Goal: Contribute content: Add original content to the website for others to see

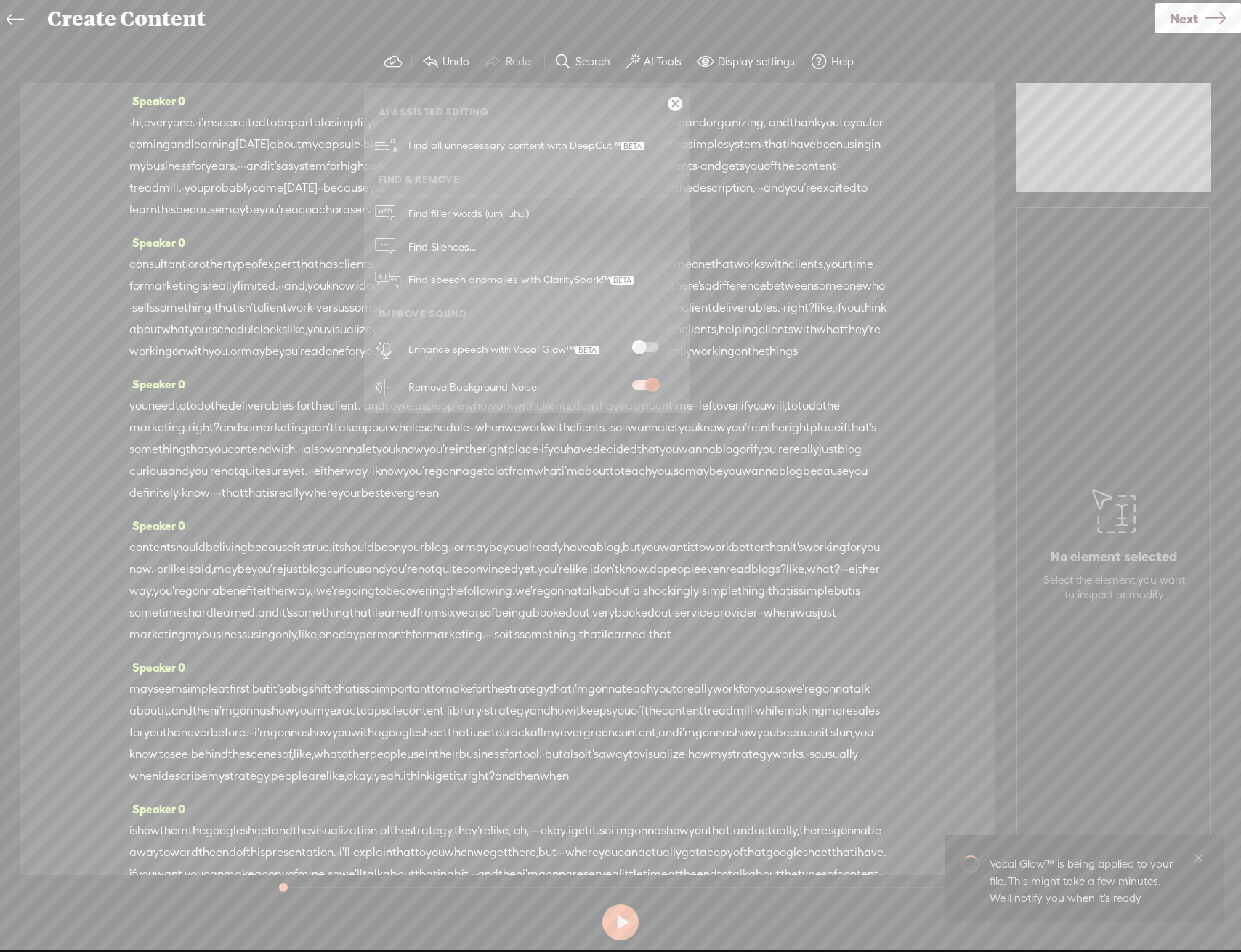
click at [645, 351] on span at bounding box center [644, 347] width 26 height 10
click at [680, 102] on link at bounding box center [675, 104] width 15 height 15
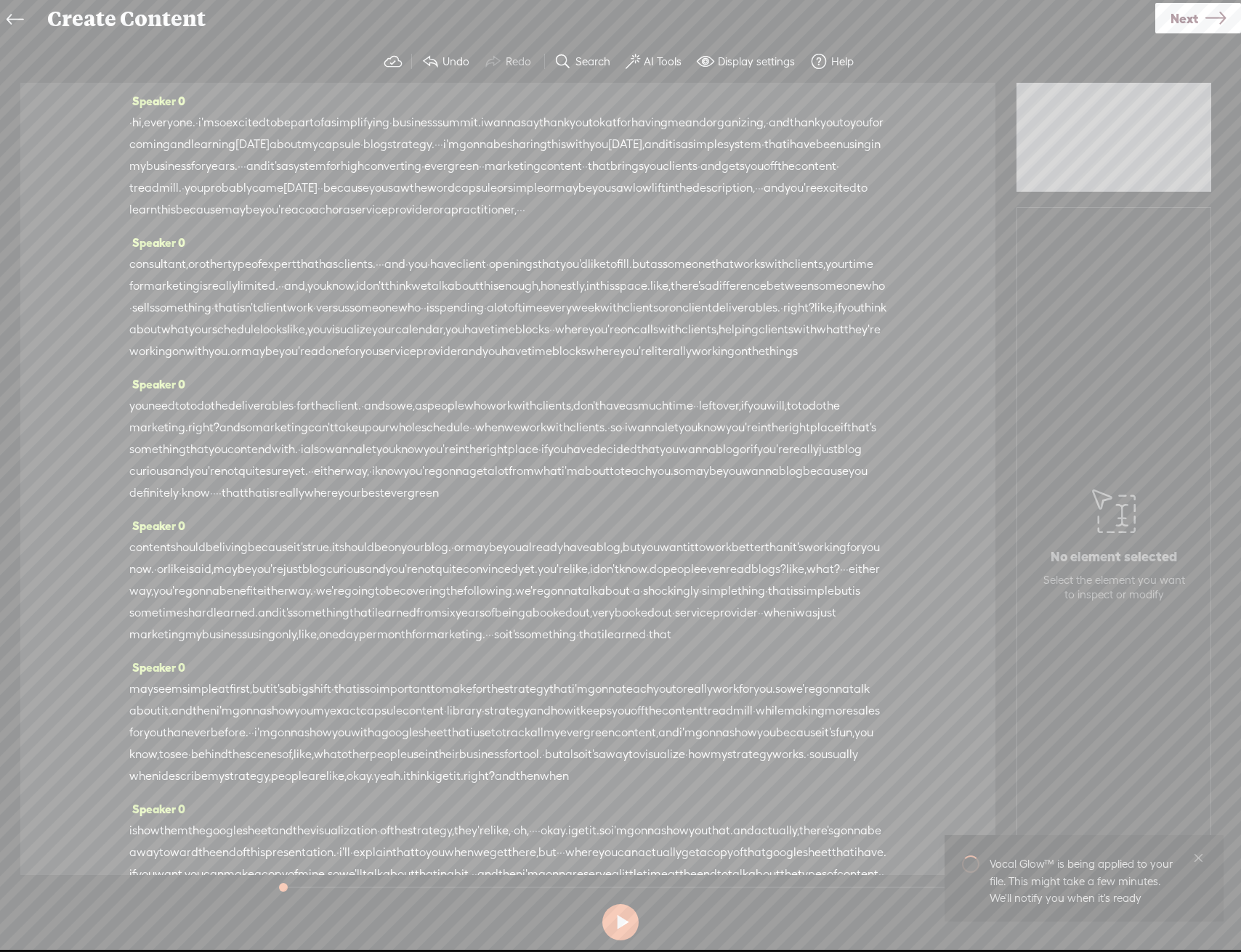
click at [1174, 26] on span "Next" at bounding box center [1184, 18] width 27 height 37
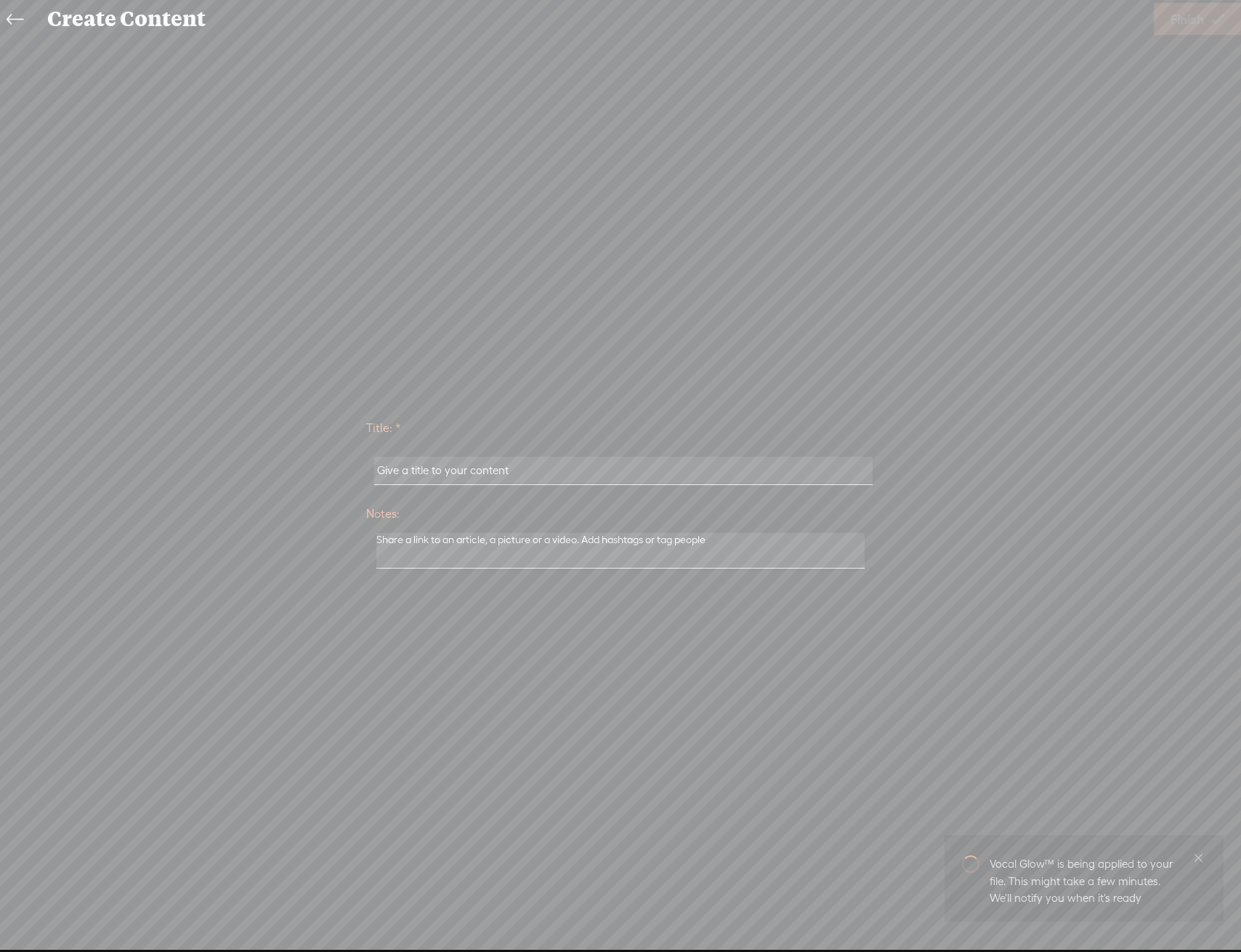
click at [505, 455] on div at bounding box center [620, 471] width 508 height 45
click at [502, 460] on input "text" at bounding box center [623, 471] width 498 height 28
paste input "[PERSON_NAME]"
type input "[PERSON_NAME]"
click at [1200, 12] on span "Finish" at bounding box center [1187, 19] width 34 height 37
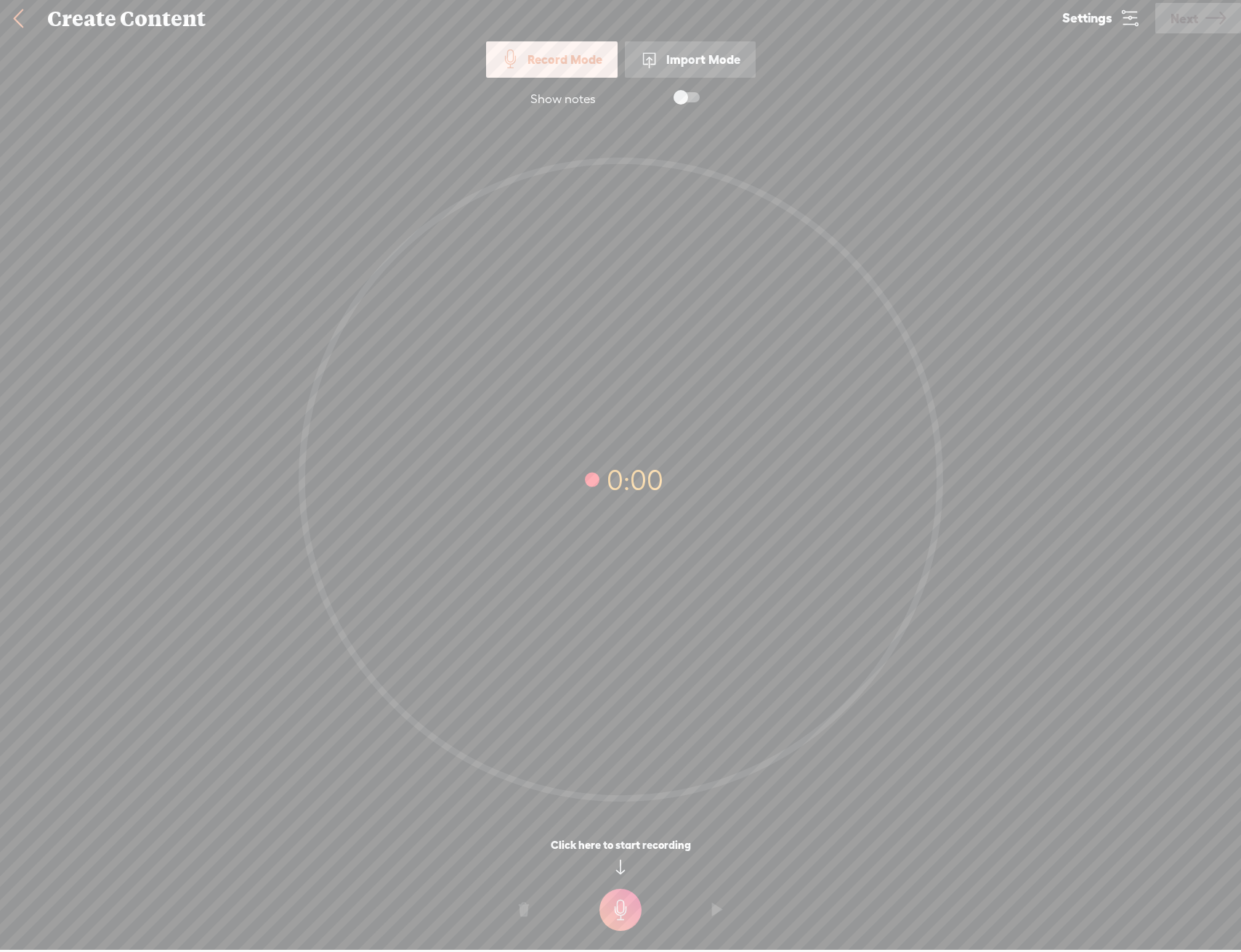
click at [20, 13] on link at bounding box center [18, 19] width 36 height 38
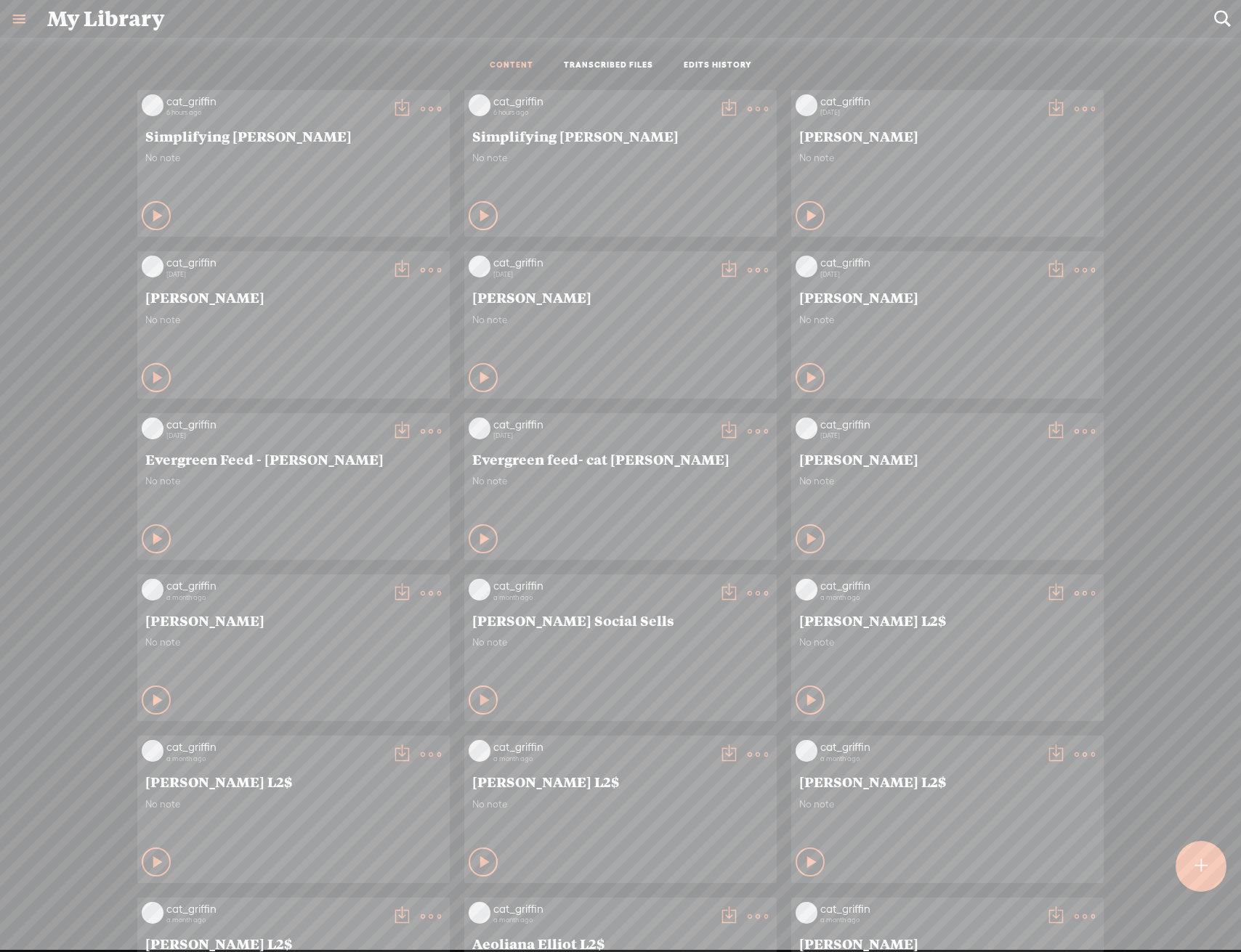
click at [748, 108] on t at bounding box center [758, 109] width 20 height 20
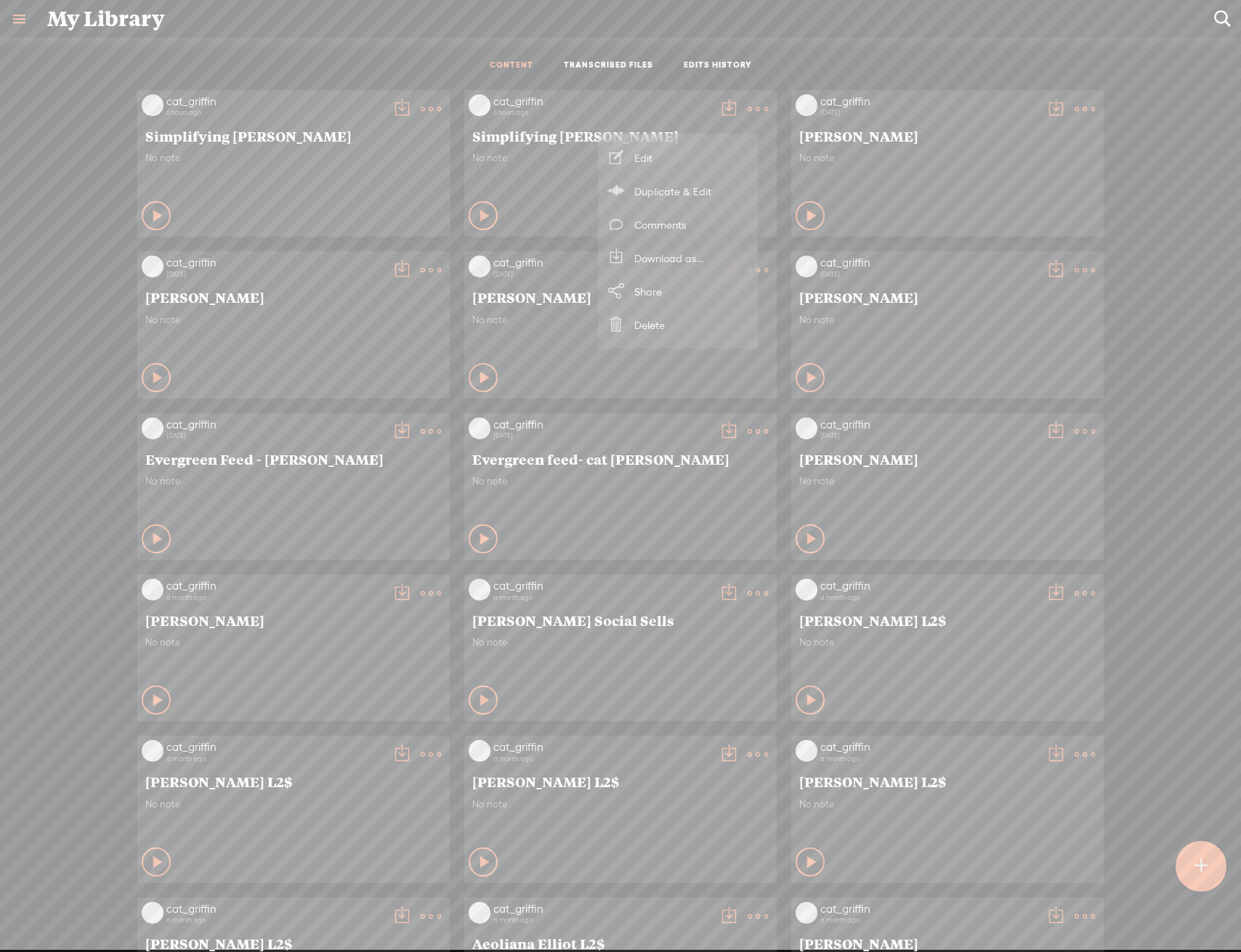
click at [1146, 181] on div "cat_griffin 6 hours ago Simplifying [PERSON_NAME] No note Play Content" at bounding box center [620, 648] width 1219 height 1131
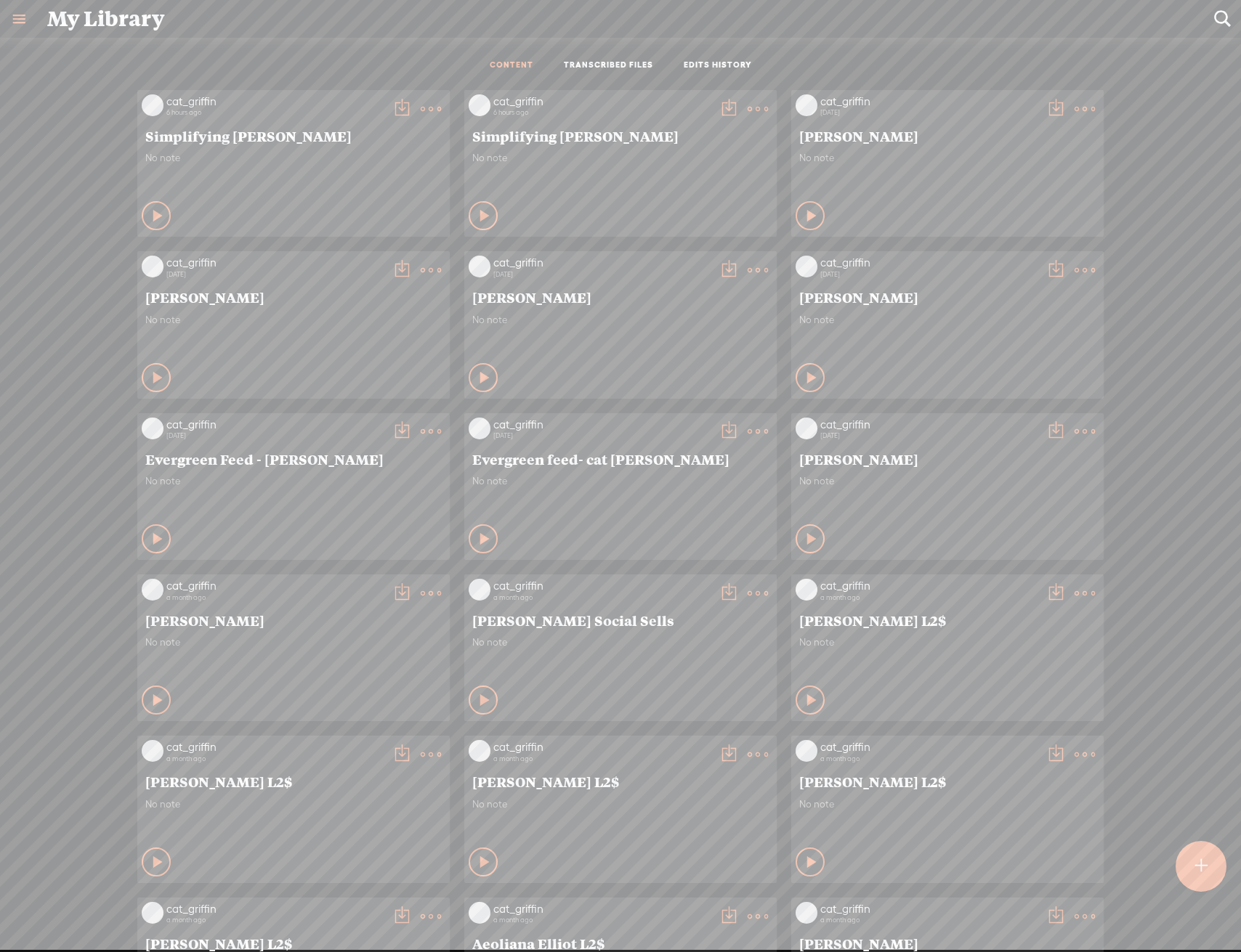
click at [1211, 871] on div at bounding box center [1201, 866] width 51 height 51
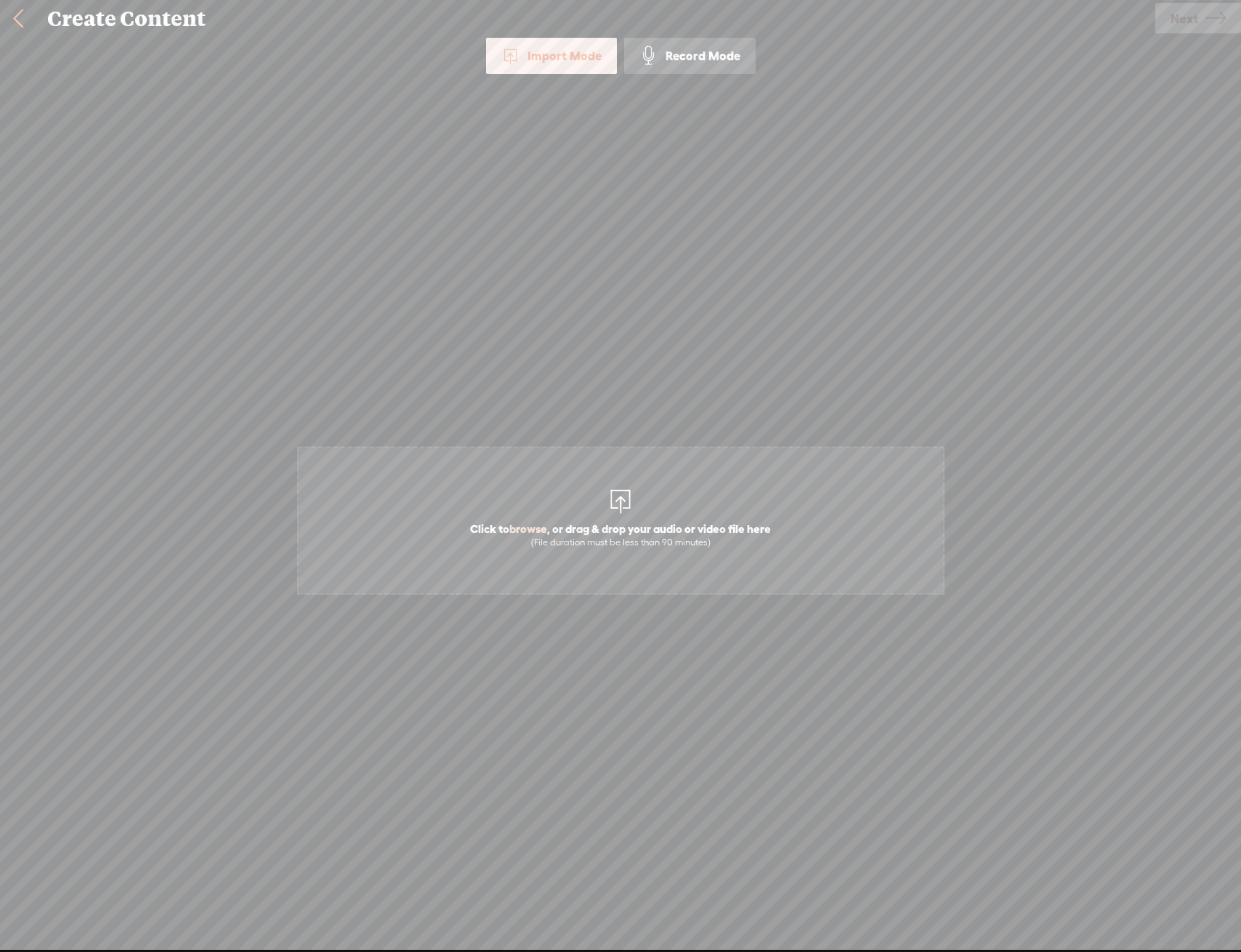
click at [591, 535] on span "Click to browse , or drag & drop your audio or video file here (File duration m…" at bounding box center [620, 535] width 315 height 41
click at [7, 13] on link at bounding box center [18, 19] width 36 height 38
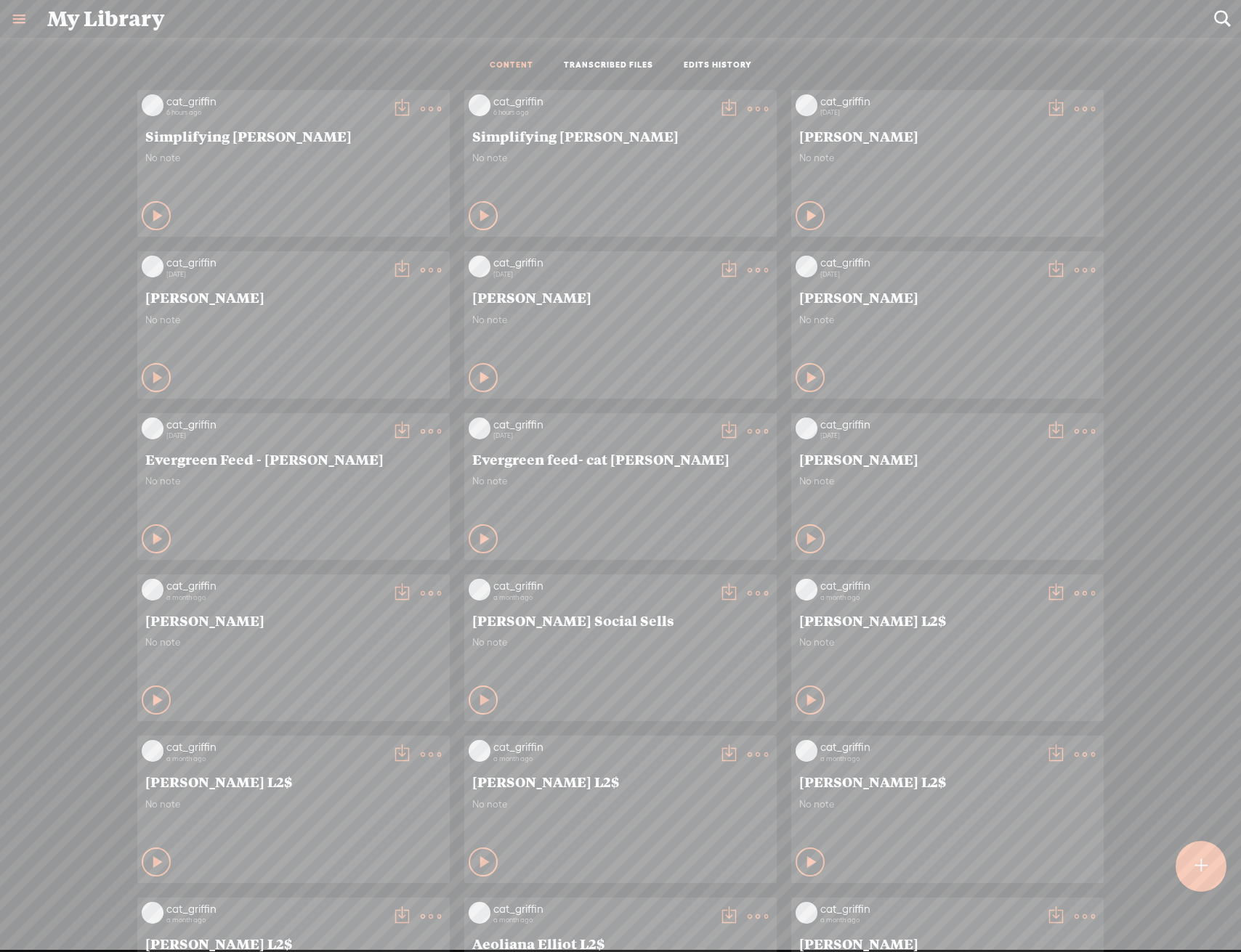
click at [612, 66] on link "TRANSCRIBED FILES" at bounding box center [608, 66] width 89 height 13
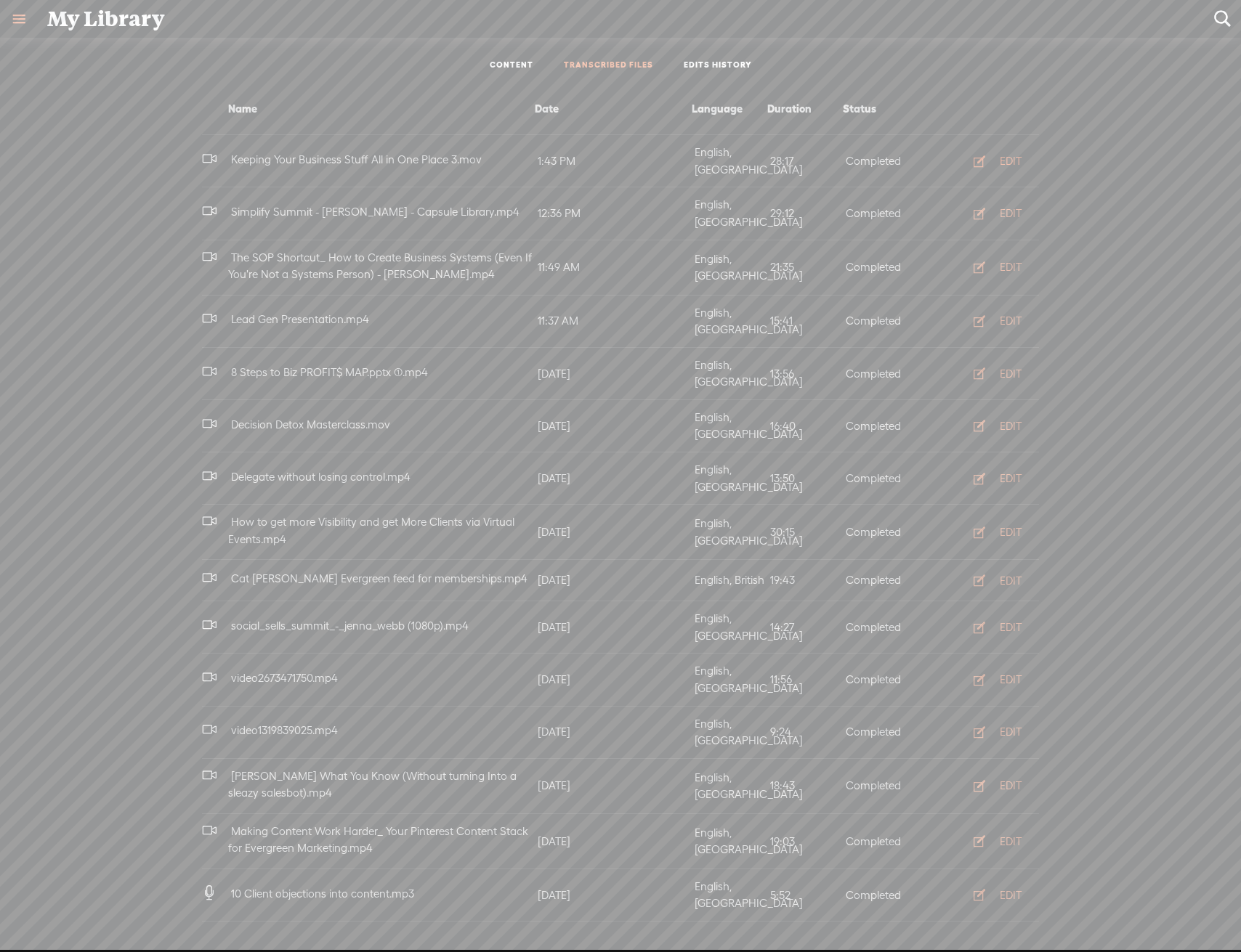
click at [978, 152] on button "EDIT" at bounding box center [993, 161] width 80 height 23
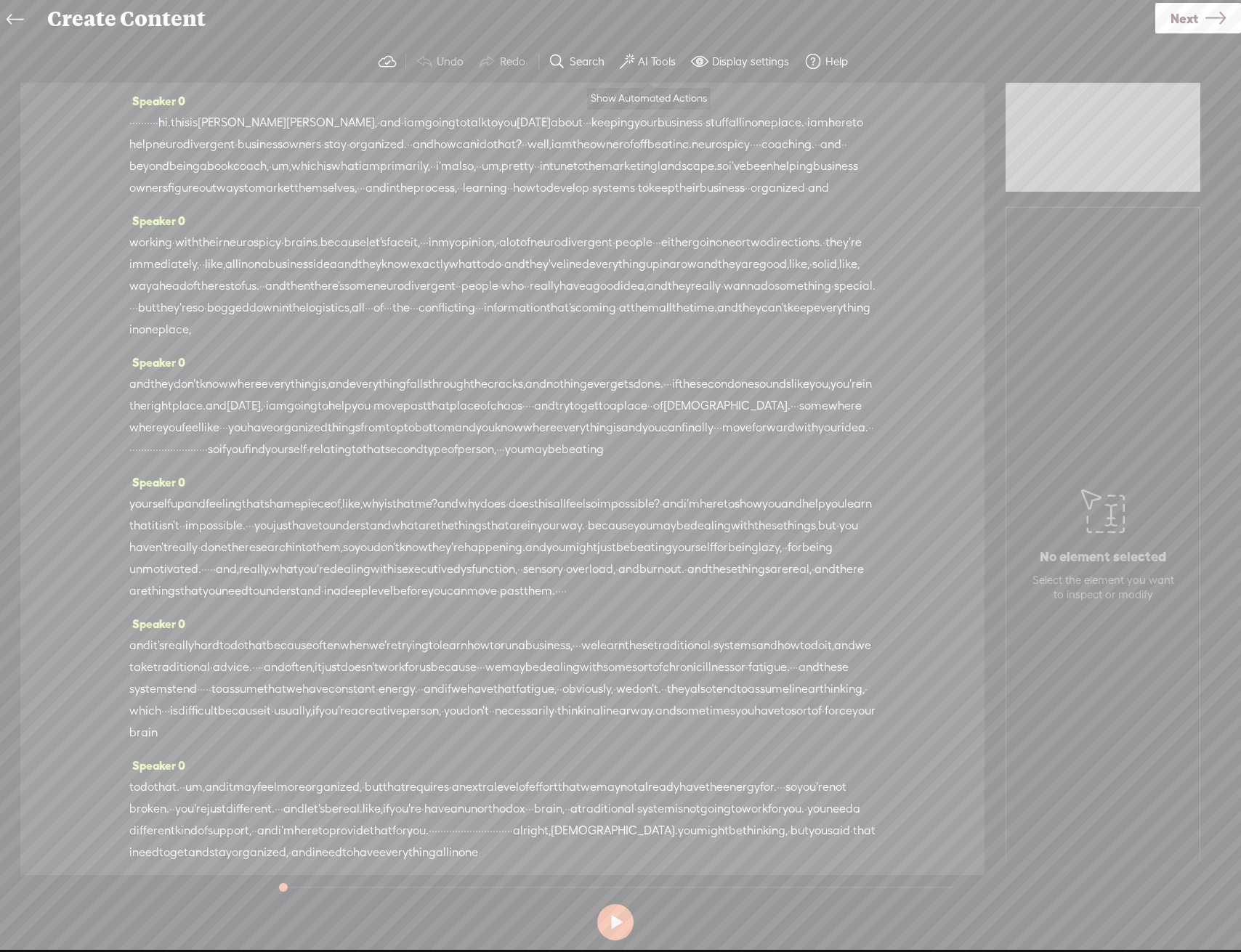
click at [662, 55] on label "AI Tools" at bounding box center [657, 62] width 38 height 15
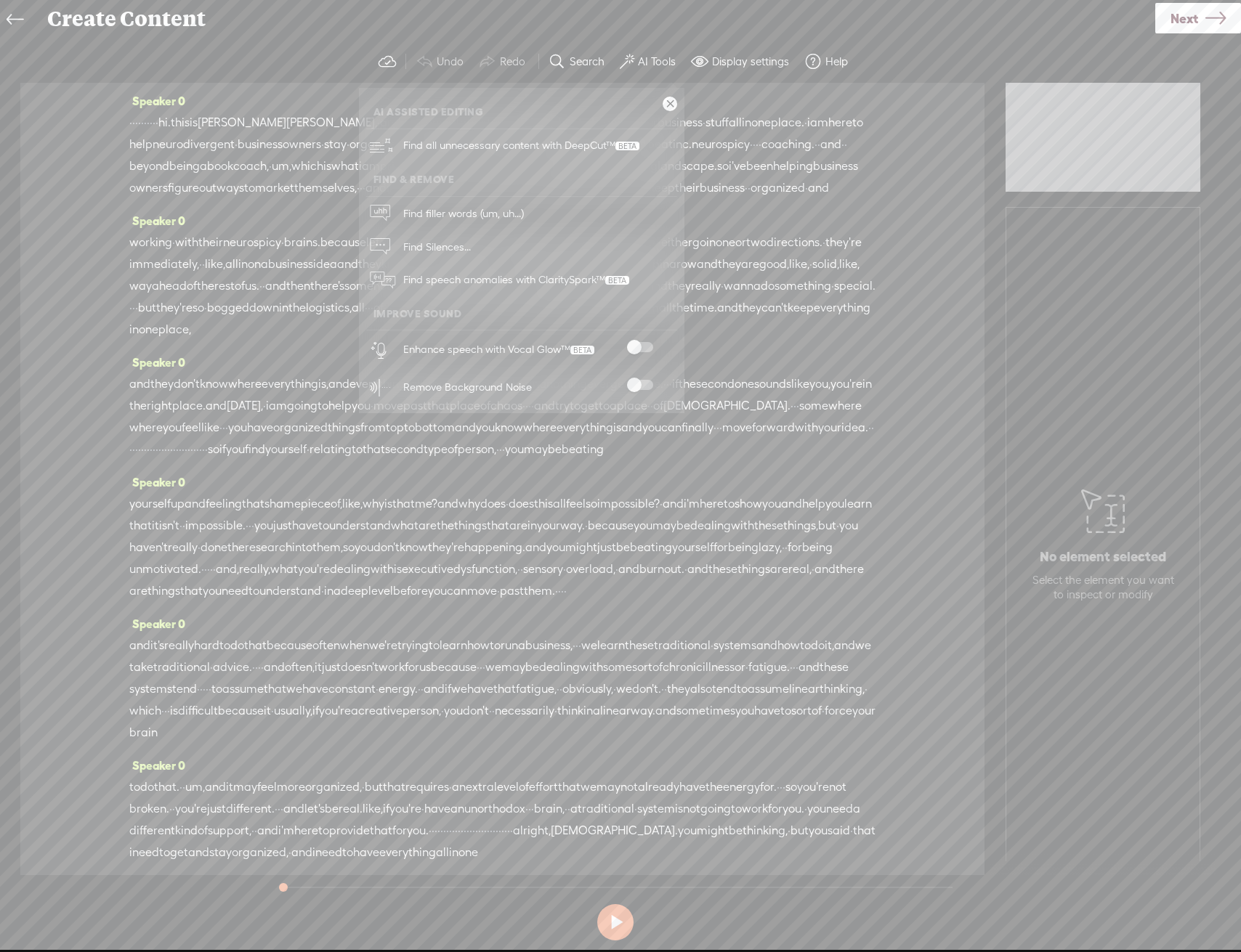
click at [645, 341] on div "Enhance speech with Vocal Glow™" at bounding box center [537, 349] width 279 height 38
click at [644, 349] on span at bounding box center [640, 347] width 26 height 10
click at [644, 382] on span at bounding box center [640, 385] width 26 height 10
click at [1207, 6] on icon at bounding box center [1216, 18] width 20 height 37
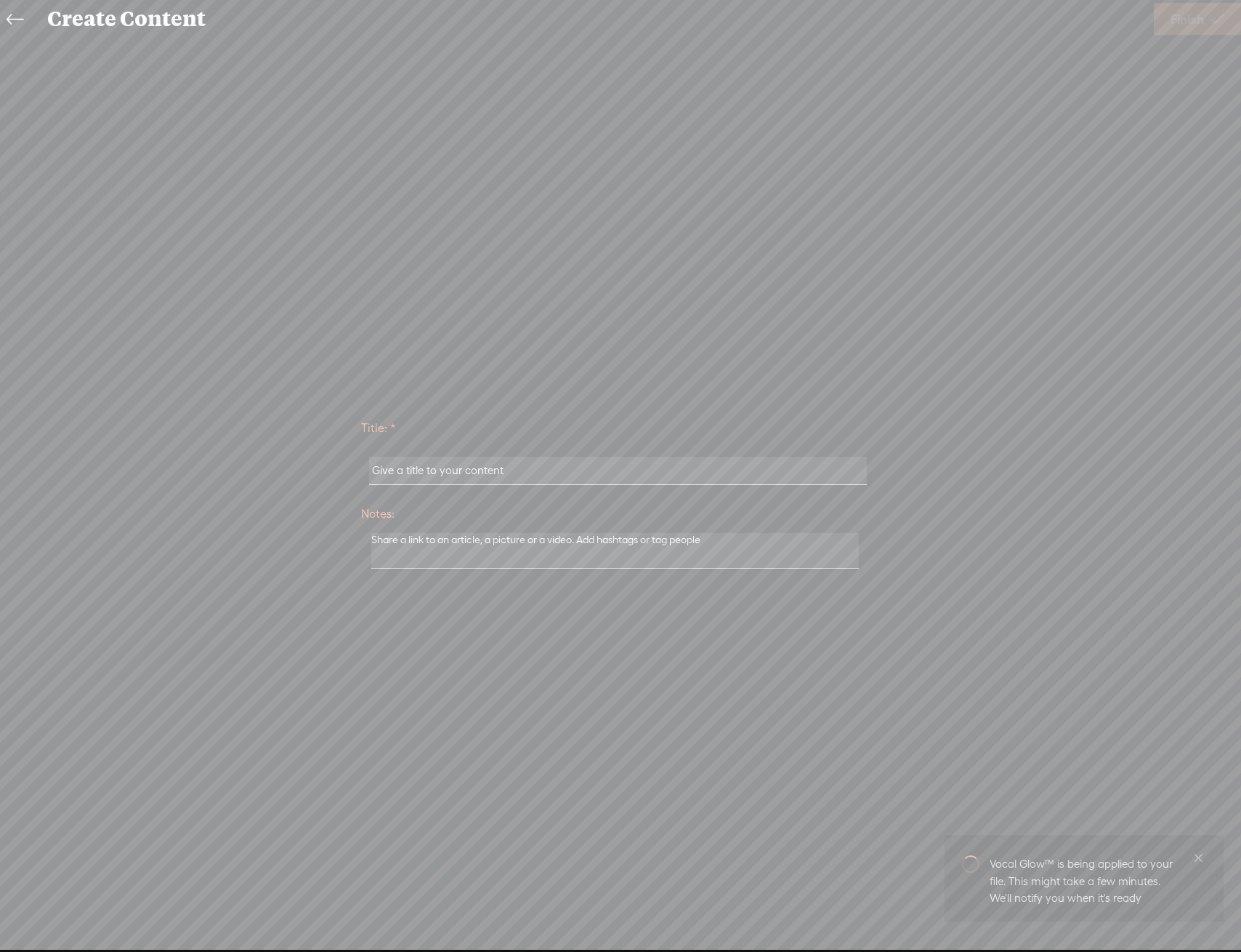
click at [702, 474] on input "text" at bounding box center [618, 471] width 498 height 28
type input "[PERSON_NAME]"
click at [1166, 21] on link "Finish" at bounding box center [1198, 19] width 88 height 32
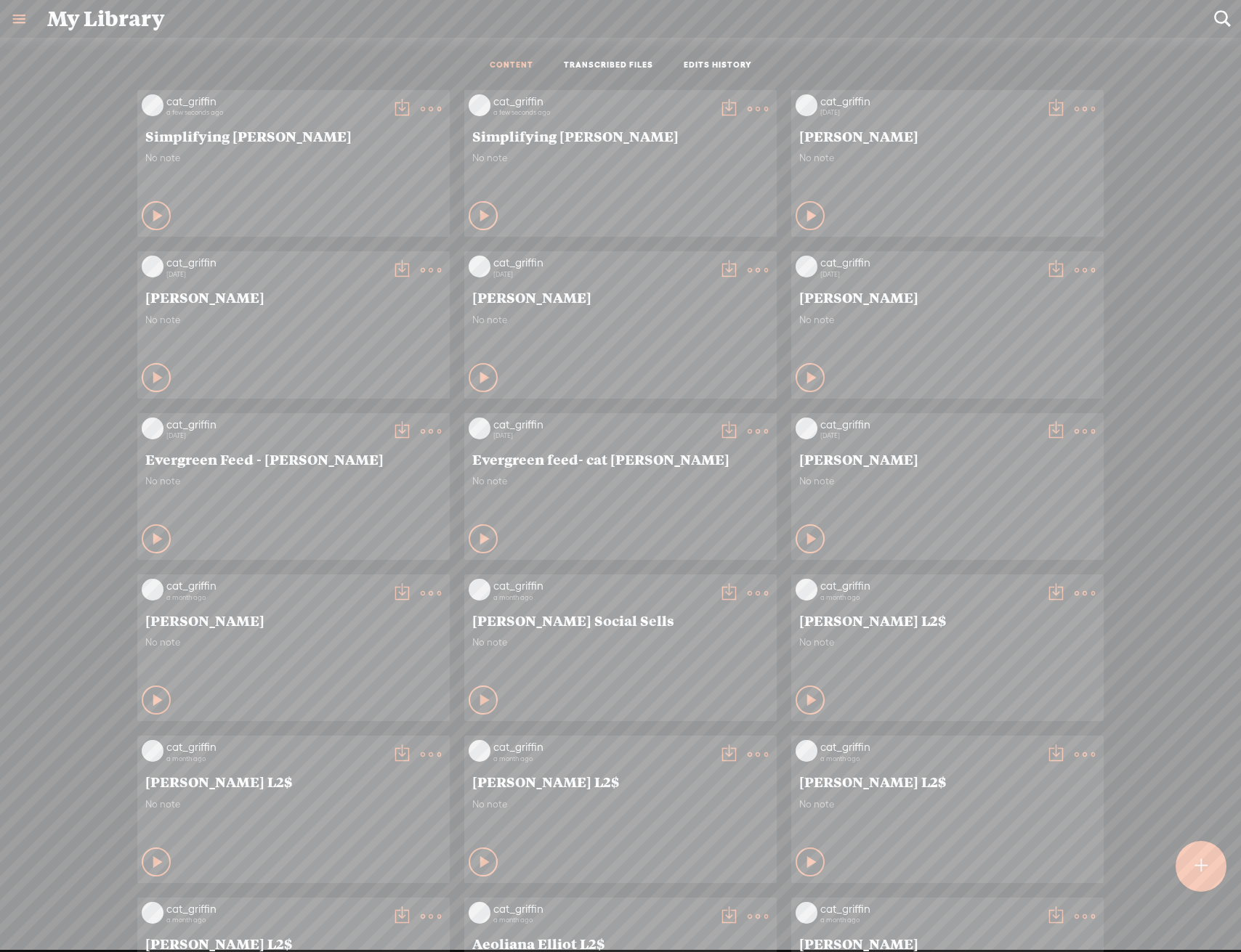
scroll to position [2, 0]
